Goal: Task Accomplishment & Management: Complete application form

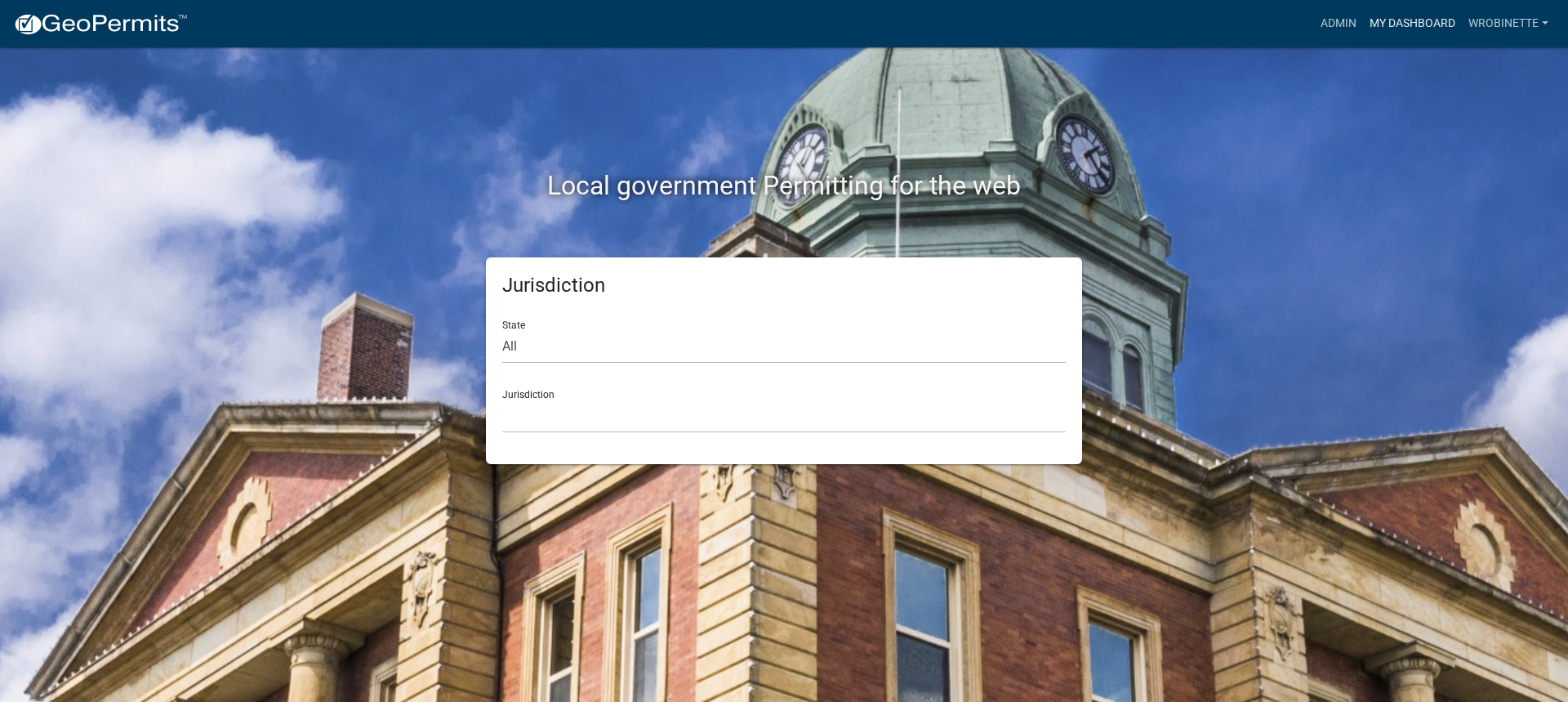
click at [1413, 23] on link "My Dashboard" at bounding box center [1413, 24] width 99 height 31
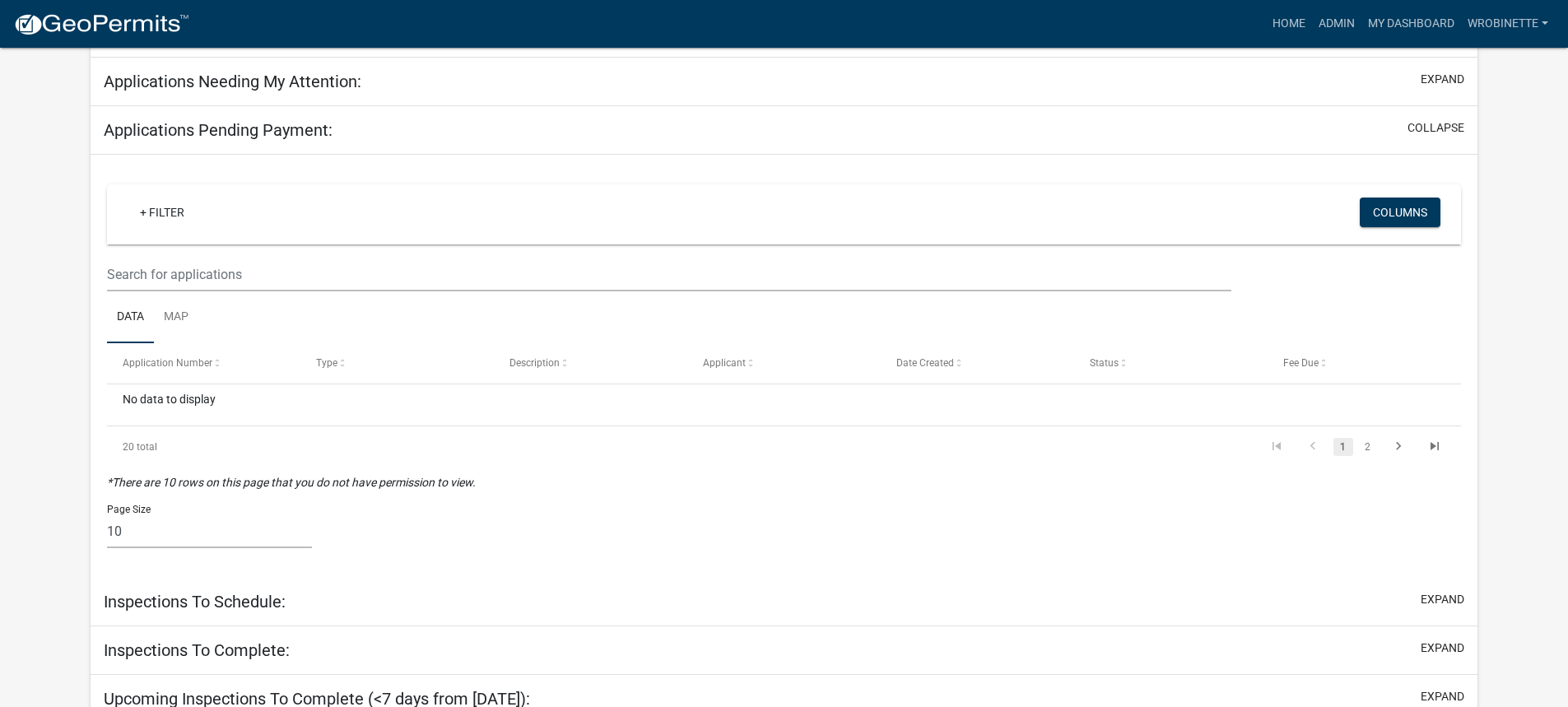
scroll to position [223, 0]
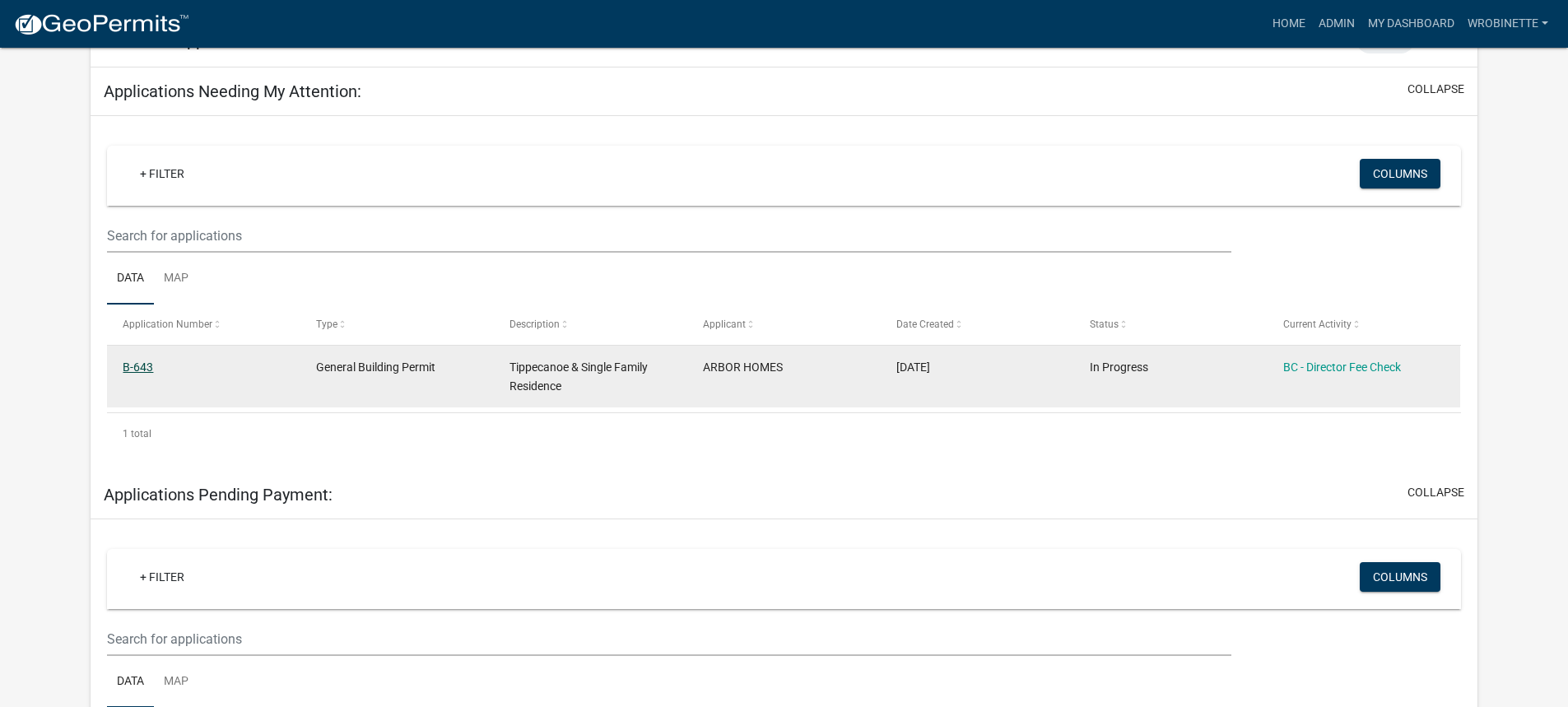
click at [133, 362] on link "B-643" at bounding box center [137, 367] width 30 height 13
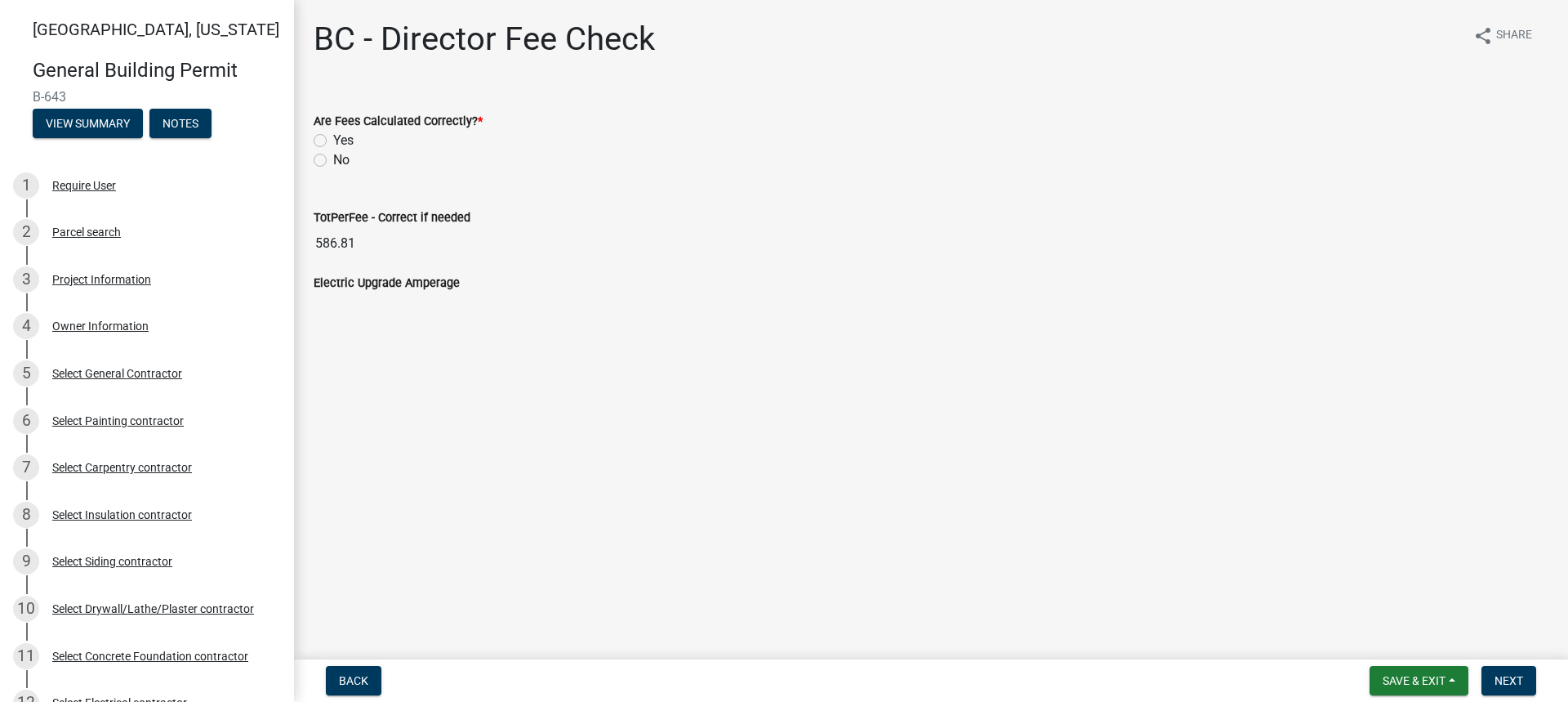
click at [334, 141] on label "Yes" at bounding box center [344, 141] width 20 height 20
click at [334, 141] on input "Yes" at bounding box center [339, 136] width 11 height 11
radio input "true"
click at [1517, 678] on span "Next" at bounding box center [1509, 680] width 28 height 13
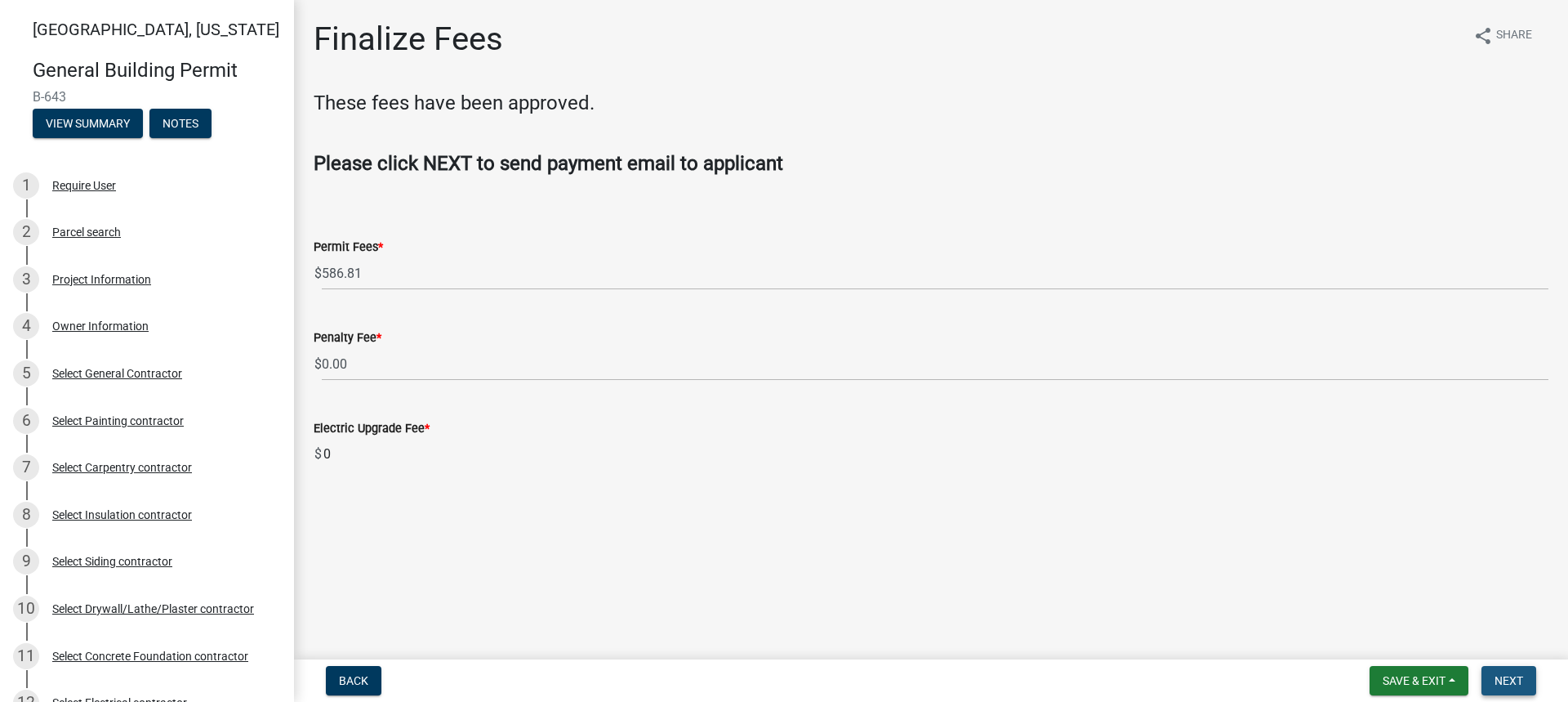
click at [1509, 677] on span "Next" at bounding box center [1509, 680] width 28 height 13
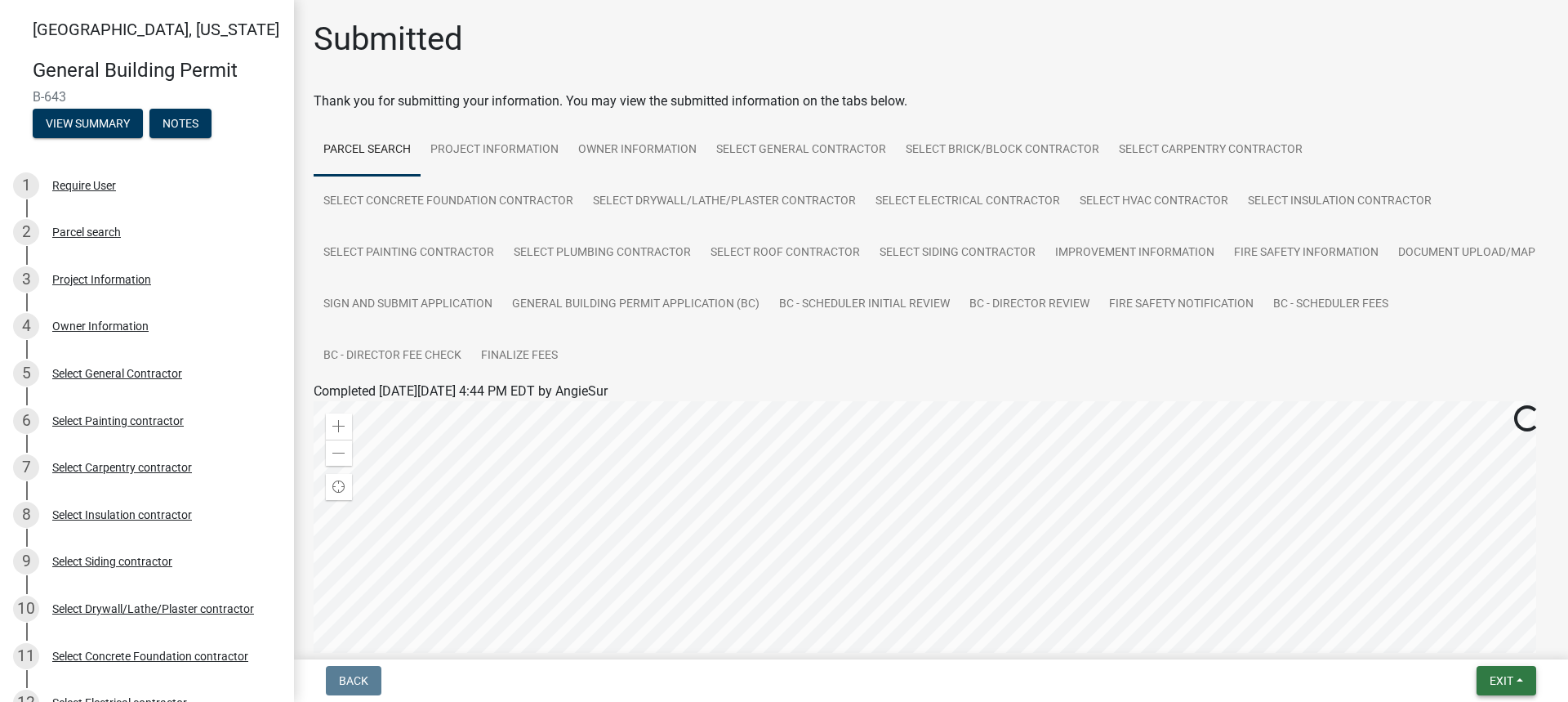
click at [1506, 680] on span "Exit" at bounding box center [1502, 680] width 24 height 13
click at [1445, 641] on button "Save & Exit" at bounding box center [1472, 637] width 131 height 39
